Goal: Task Accomplishment & Management: Manage account settings

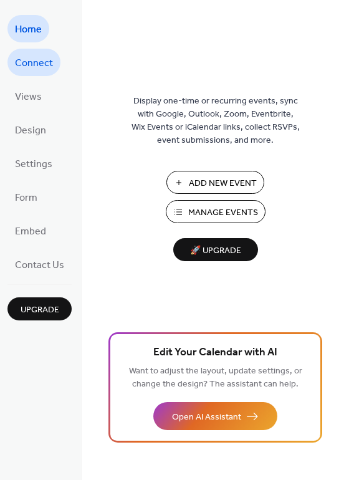
click at [17, 60] on span "Connect" at bounding box center [34, 64] width 38 height 20
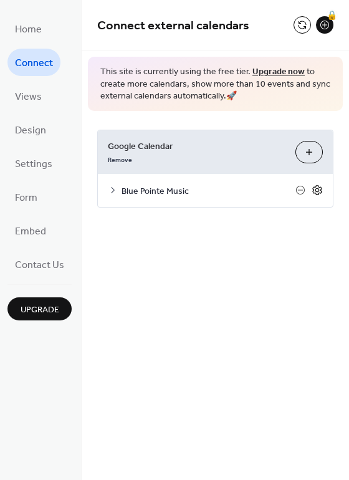
click at [315, 189] on icon at bounding box center [316, 189] width 11 height 11
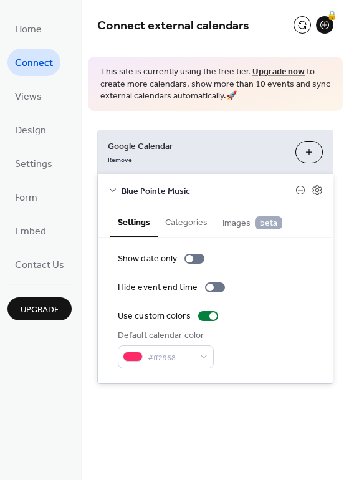
click at [114, 189] on icon at bounding box center [113, 190] width 10 height 10
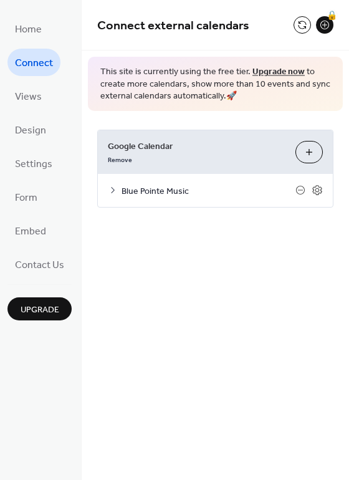
click at [114, 189] on icon at bounding box center [113, 190] width 10 height 10
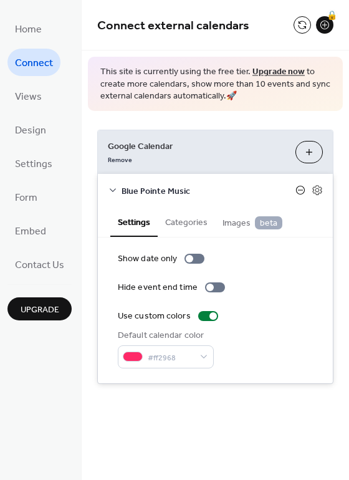
click at [303, 191] on icon at bounding box center [300, 190] width 9 height 9
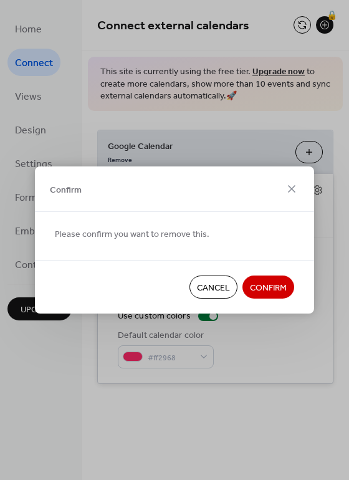
click at [215, 290] on span "Cancel" at bounding box center [213, 288] width 33 height 13
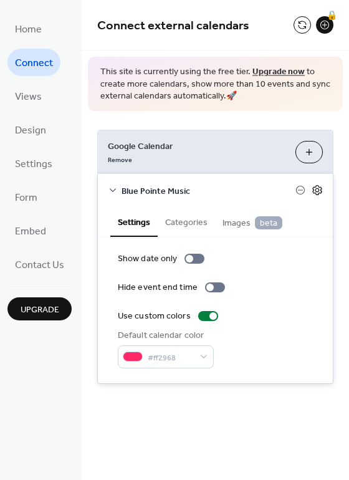
click at [313, 187] on icon at bounding box center [316, 190] width 9 height 10
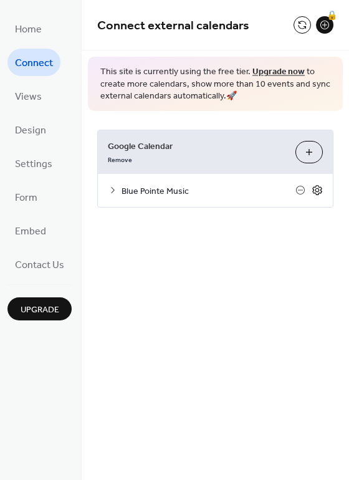
click at [313, 187] on icon at bounding box center [316, 190] width 9 height 10
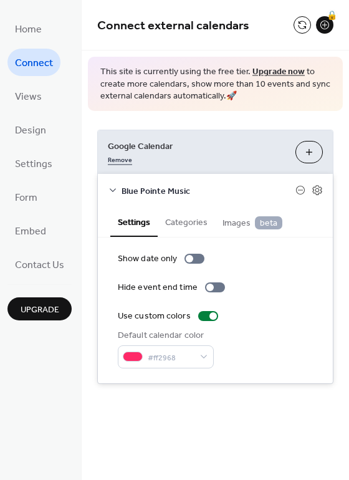
click at [127, 160] on link "Remove" at bounding box center [120, 158] width 24 height 13
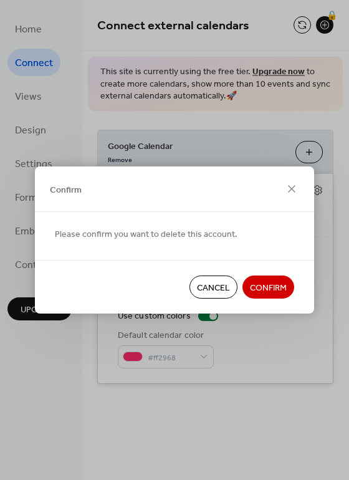
click at [286, 282] on span "Confirm" at bounding box center [268, 288] width 37 height 13
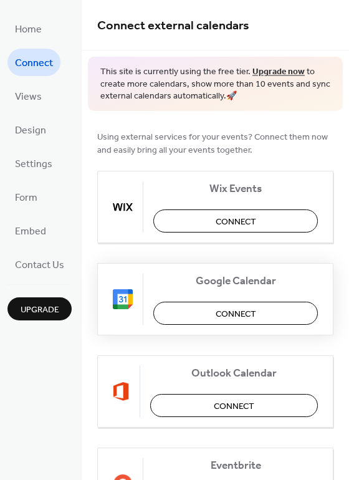
scroll to position [17, 0]
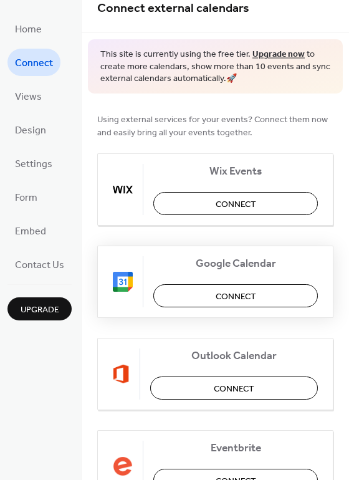
click at [246, 290] on span "Connect" at bounding box center [235, 296] width 40 height 13
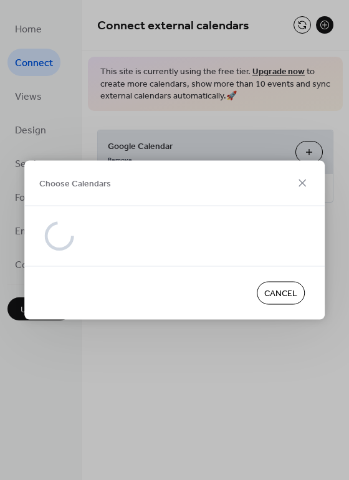
scroll to position [0, 0]
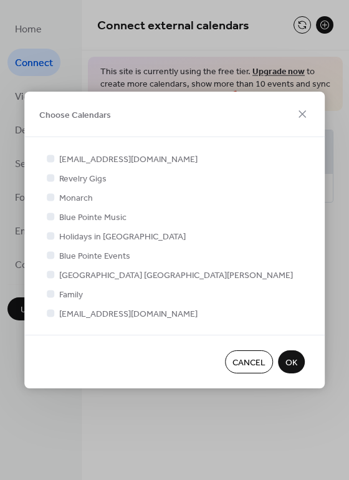
click at [237, 352] on button "Cancel" at bounding box center [249, 361] width 48 height 23
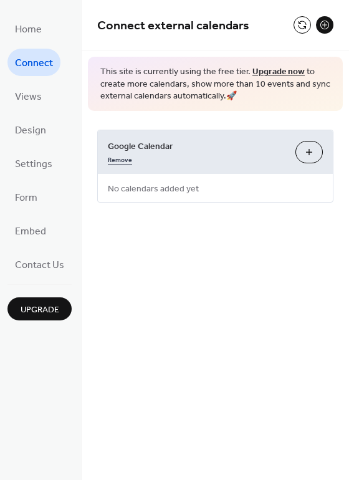
click at [123, 162] on link "Remove" at bounding box center [120, 158] width 24 height 13
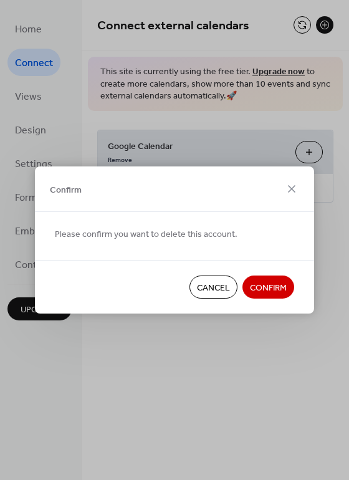
click at [275, 290] on span "Confirm" at bounding box center [268, 288] width 37 height 13
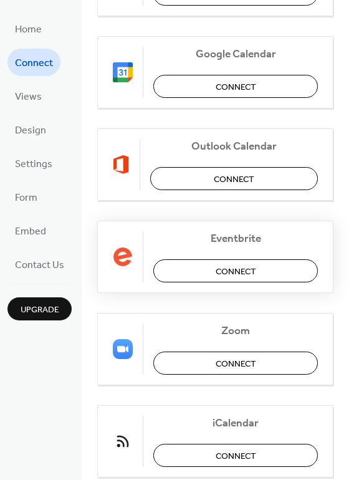
scroll to position [260, 0]
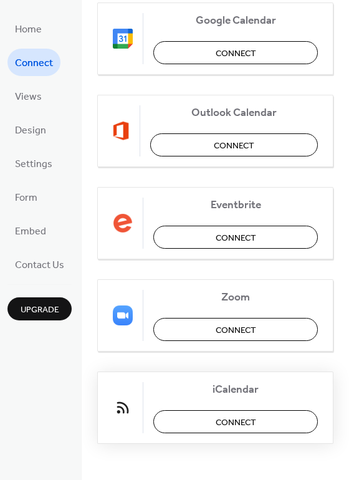
click at [226, 420] on span "Connect" at bounding box center [235, 421] width 40 height 13
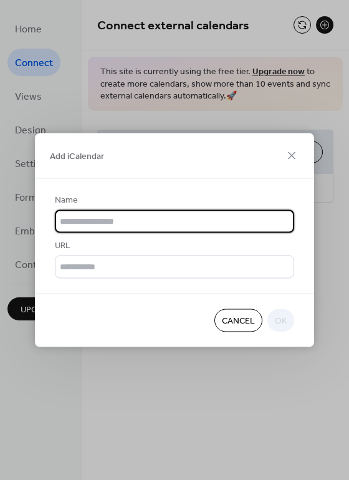
click at [155, 220] on input "text" at bounding box center [174, 221] width 239 height 23
click at [236, 323] on span "Cancel" at bounding box center [238, 321] width 33 height 13
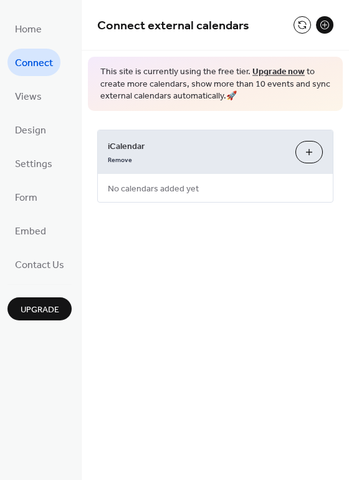
click at [310, 148] on button "Add iCalendar" at bounding box center [308, 152] width 27 height 22
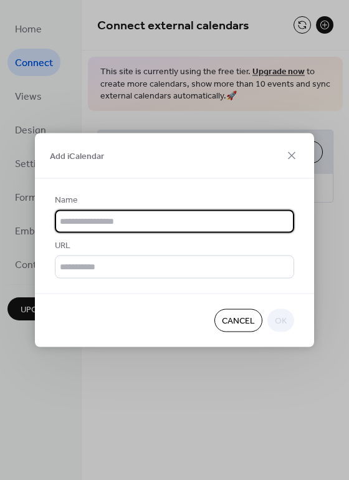
click at [241, 328] on span "Cancel" at bounding box center [238, 321] width 33 height 13
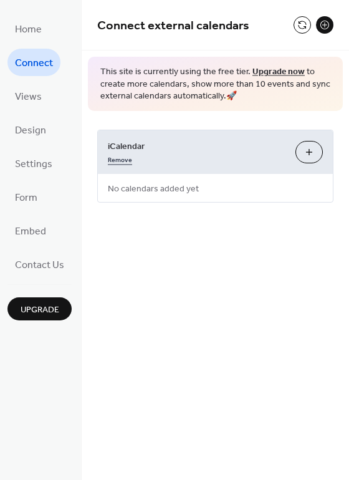
click at [123, 152] on link "Remove" at bounding box center [120, 158] width 24 height 13
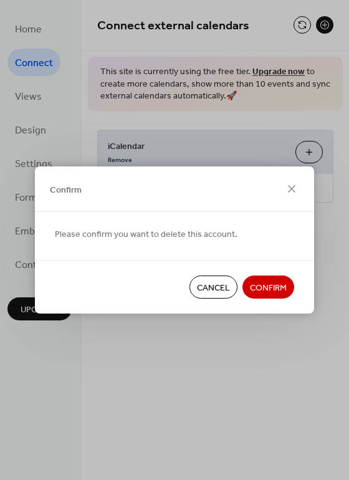
drag, startPoint x: 211, startPoint y: 295, endPoint x: 274, endPoint y: 290, distance: 63.1
click at [274, 290] on div "Cancel Confirm" at bounding box center [174, 287] width 279 height 54
click at [275, 290] on span "Confirm" at bounding box center [268, 288] width 37 height 13
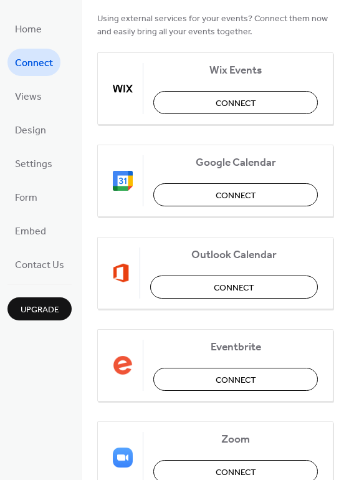
scroll to position [260, 0]
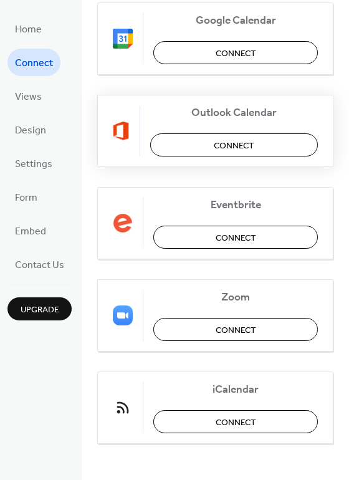
click at [258, 140] on button "Connect" at bounding box center [234, 144] width 168 height 23
click at [248, 41] on button "Connect" at bounding box center [235, 52] width 164 height 23
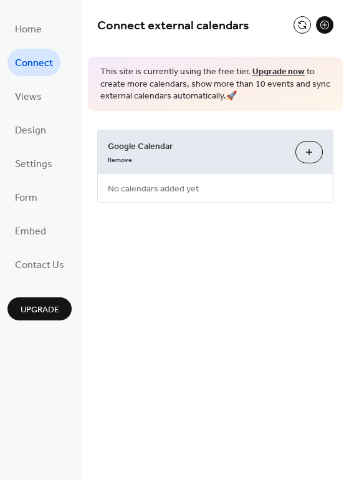
scroll to position [0, 0]
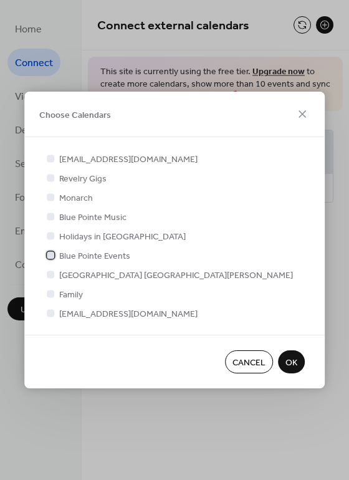
click at [90, 253] on span "Blue Pointe Events" at bounding box center [94, 256] width 71 height 13
click at [292, 367] on span "OK" at bounding box center [291, 362] width 12 height 13
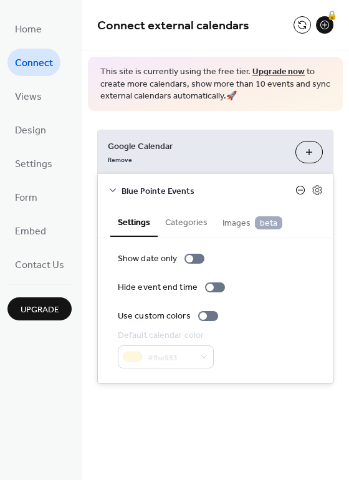
click at [298, 188] on icon at bounding box center [300, 190] width 10 height 10
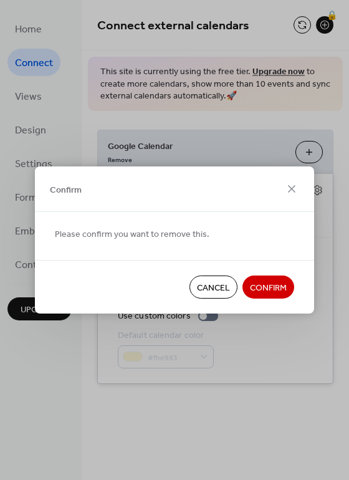
click at [277, 293] on span "Confirm" at bounding box center [268, 288] width 37 height 13
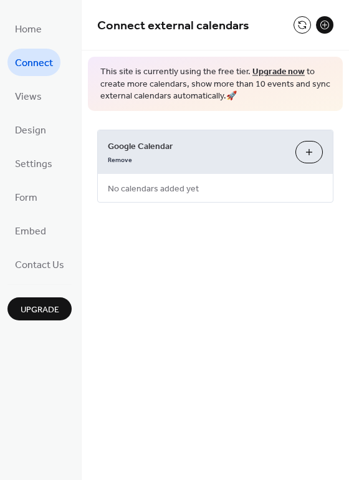
click at [311, 145] on button "Choose Calendars" at bounding box center [308, 152] width 27 height 22
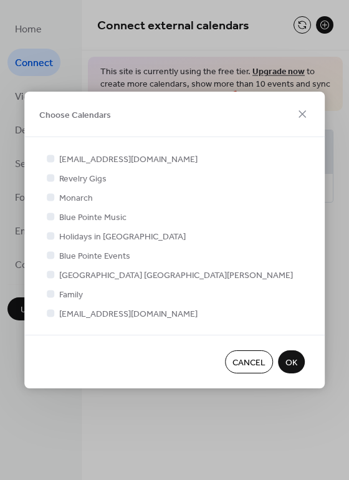
click at [245, 361] on span "Cancel" at bounding box center [248, 362] width 33 height 13
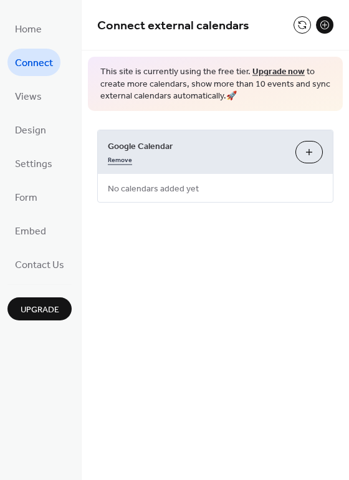
click at [125, 160] on link "Remove" at bounding box center [120, 158] width 24 height 13
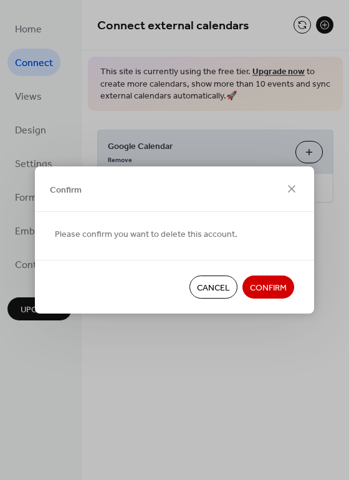
click at [263, 287] on span "Confirm" at bounding box center [268, 288] width 37 height 13
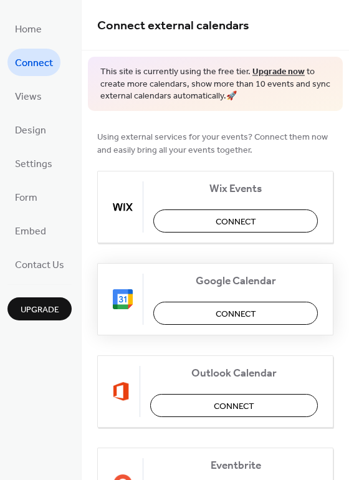
click at [245, 313] on span "Connect" at bounding box center [235, 313] width 40 height 13
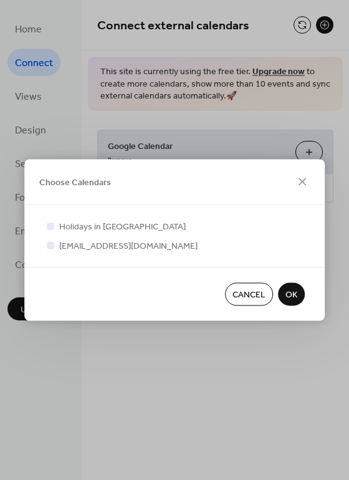
click at [246, 293] on span "Cancel" at bounding box center [248, 294] width 33 height 13
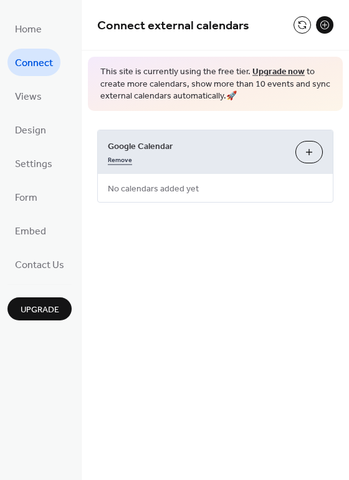
click at [125, 153] on link "Remove" at bounding box center [120, 158] width 24 height 13
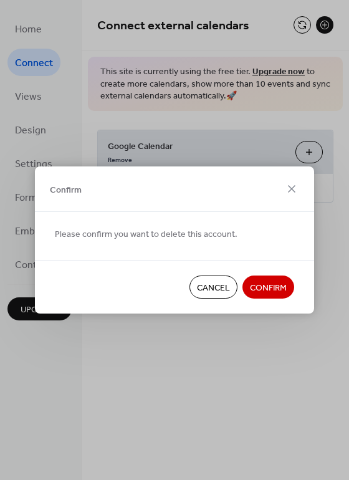
click at [269, 282] on span "Confirm" at bounding box center [268, 288] width 37 height 13
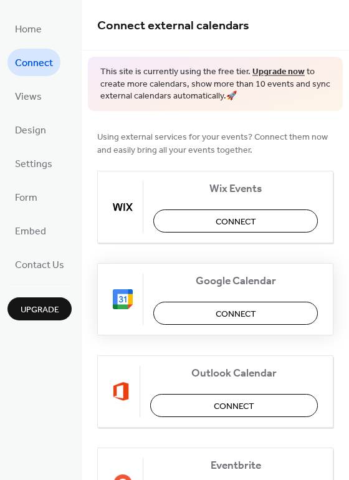
click at [244, 307] on span "Connect" at bounding box center [235, 313] width 40 height 13
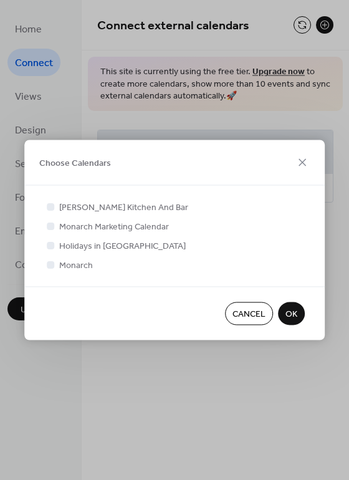
click at [235, 313] on span "Cancel" at bounding box center [248, 314] width 33 height 13
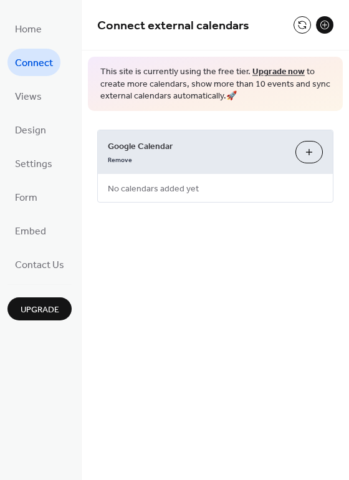
click at [178, 272] on div "Connect external calendars This site is currently using the free tier. Upgrade …" at bounding box center [215, 240] width 267 height 480
click at [126, 156] on link "Remove" at bounding box center [120, 158] width 24 height 13
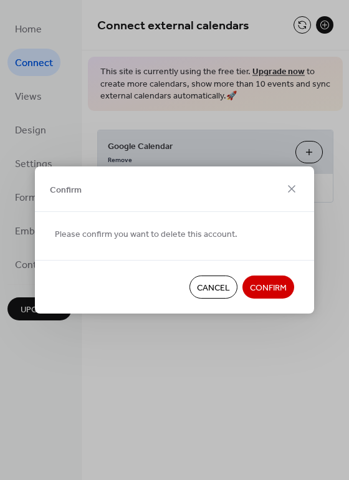
click at [270, 291] on span "Confirm" at bounding box center [268, 288] width 37 height 13
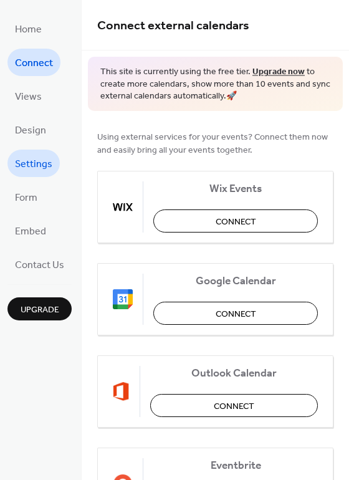
click at [41, 167] on span "Settings" at bounding box center [33, 164] width 37 height 20
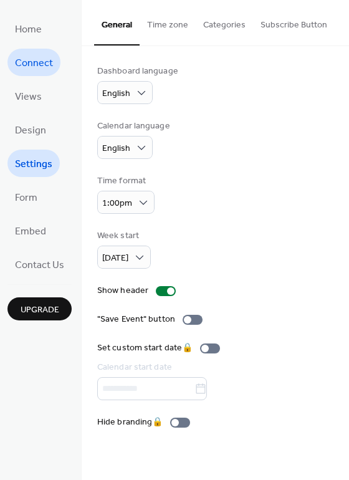
click at [31, 59] on span "Connect" at bounding box center [34, 64] width 38 height 20
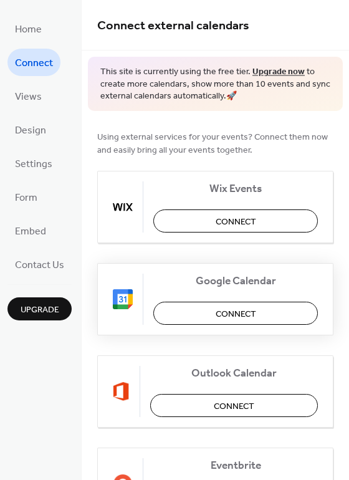
click at [240, 323] on button "Connect" at bounding box center [235, 312] width 164 height 23
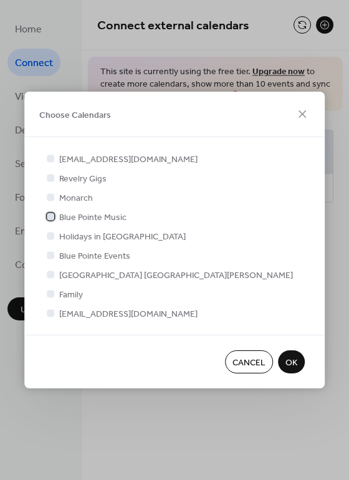
click at [95, 214] on span "Blue Pointe Music" at bounding box center [92, 217] width 67 height 13
click at [295, 357] on span "OK" at bounding box center [291, 362] width 12 height 13
